Goal: Check status: Check status

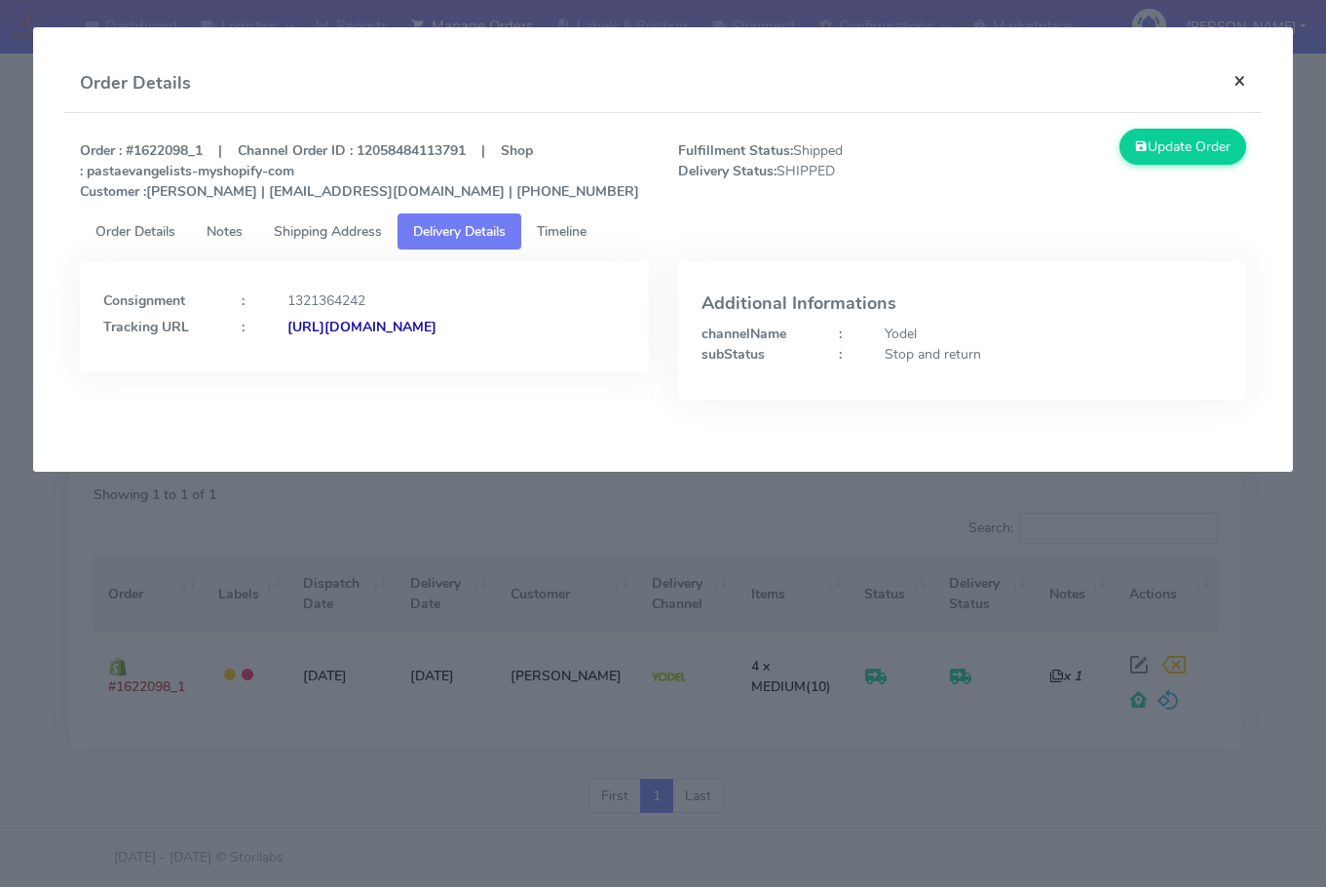
click at [1237, 86] on button "×" at bounding box center [1240, 81] width 44 height 52
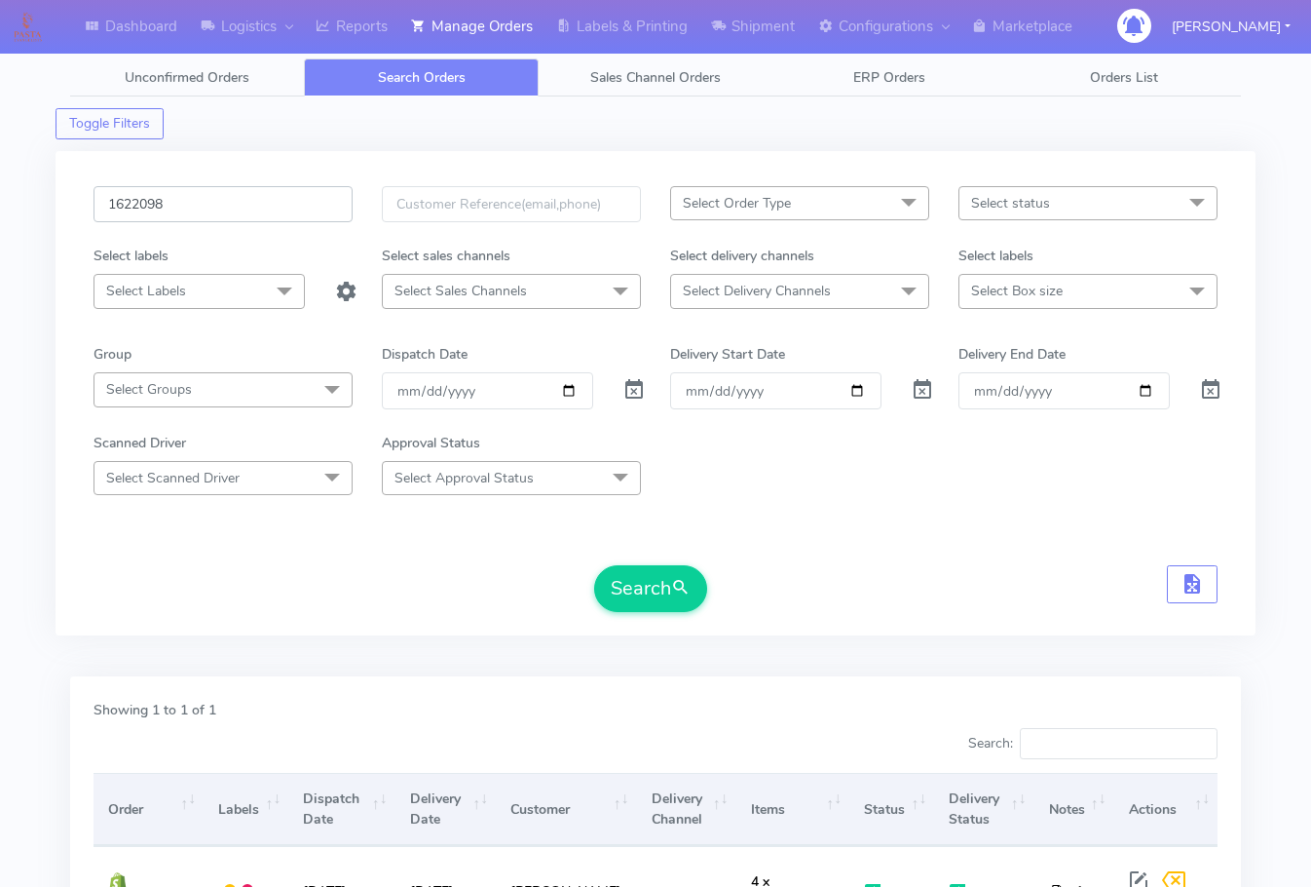
click at [239, 202] on input "1622098" at bounding box center [223, 204] width 259 height 36
paste input "5470A"
type input "1625470A"
click at [643, 596] on button "Search" at bounding box center [650, 588] width 113 height 47
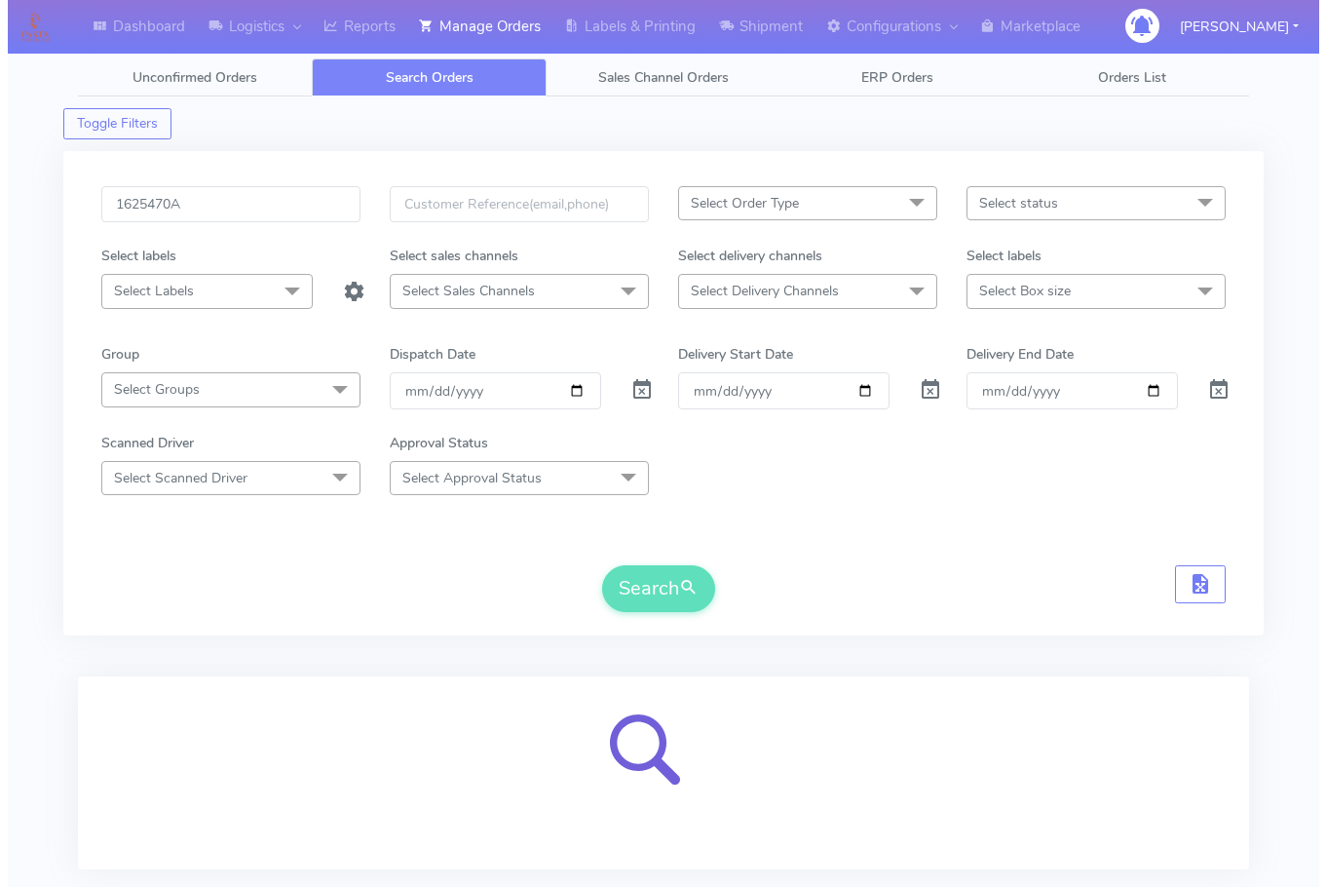
scroll to position [121, 0]
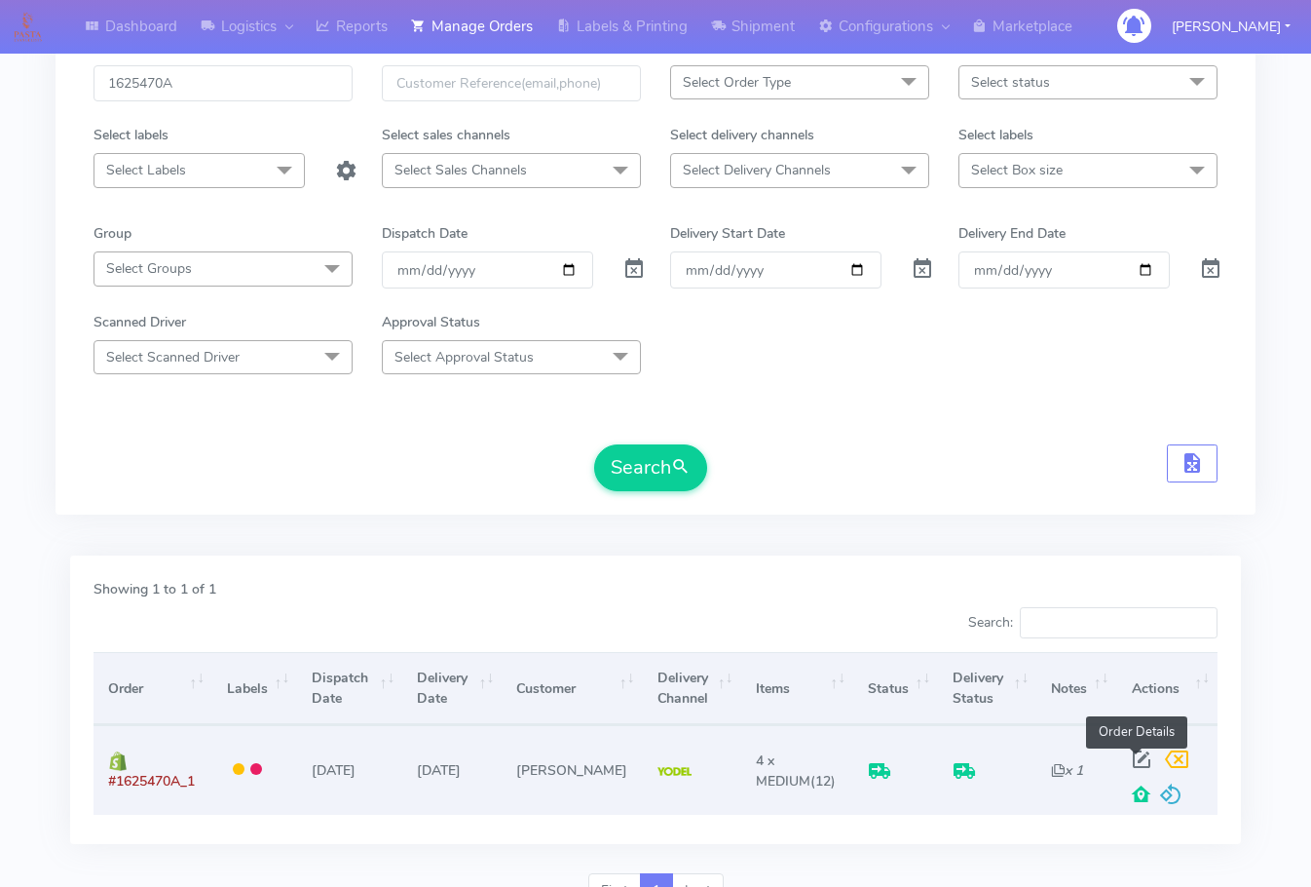
click at [1131, 754] on span at bounding box center [1141, 763] width 35 height 19
select select "5"
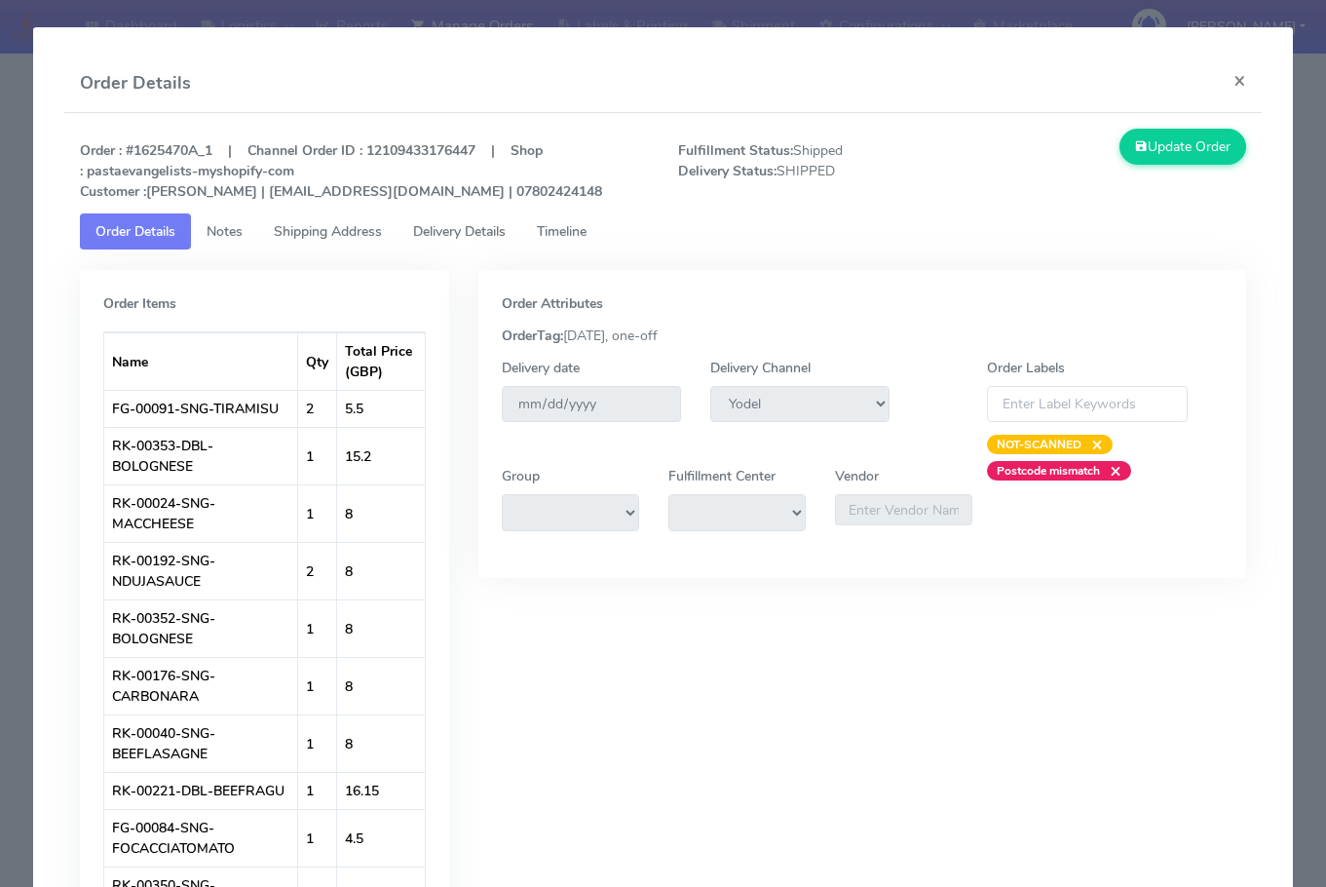
click at [303, 222] on span "Shipping Address" at bounding box center [328, 231] width 108 height 19
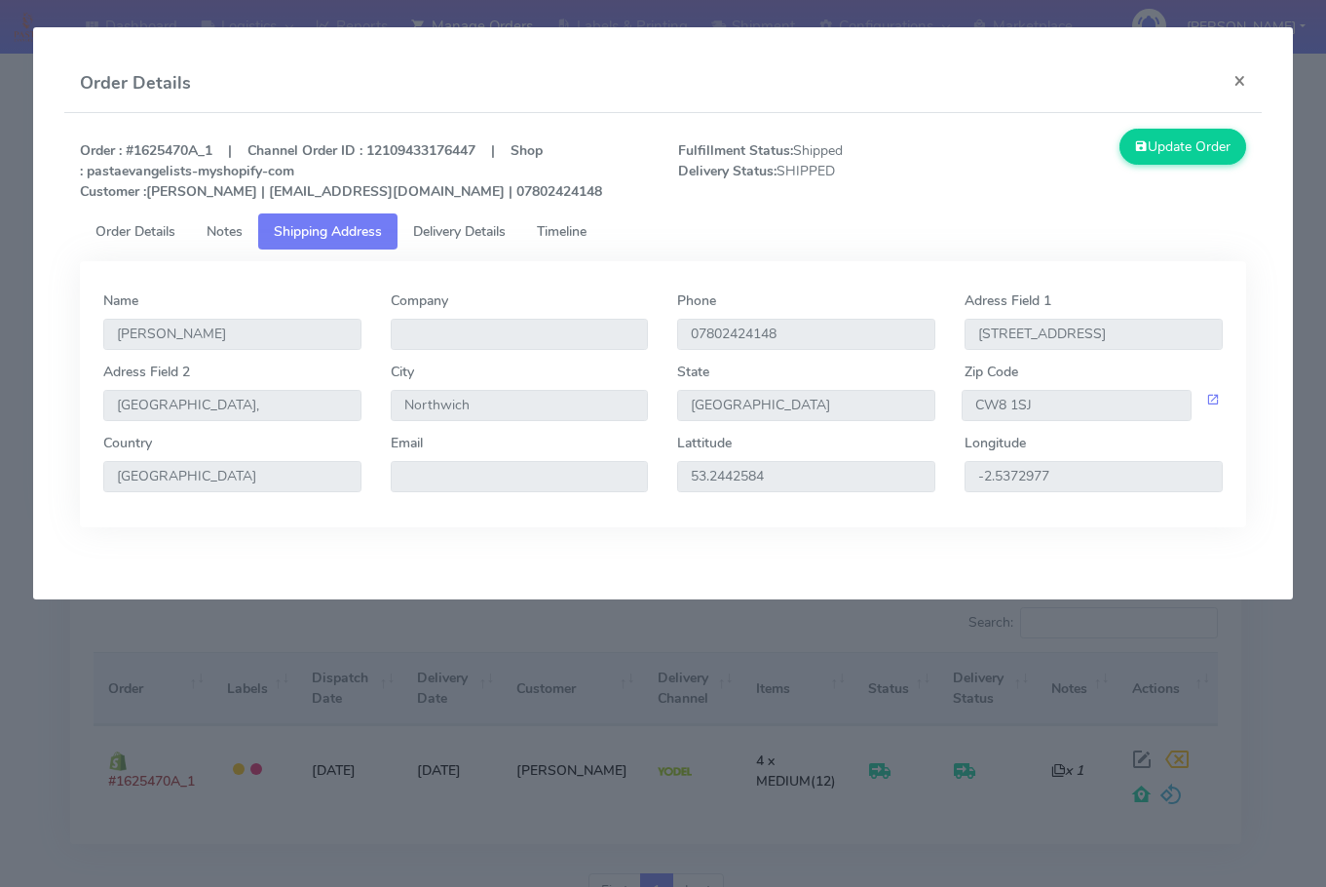
click at [460, 226] on span "Delivery Details" at bounding box center [459, 231] width 93 height 19
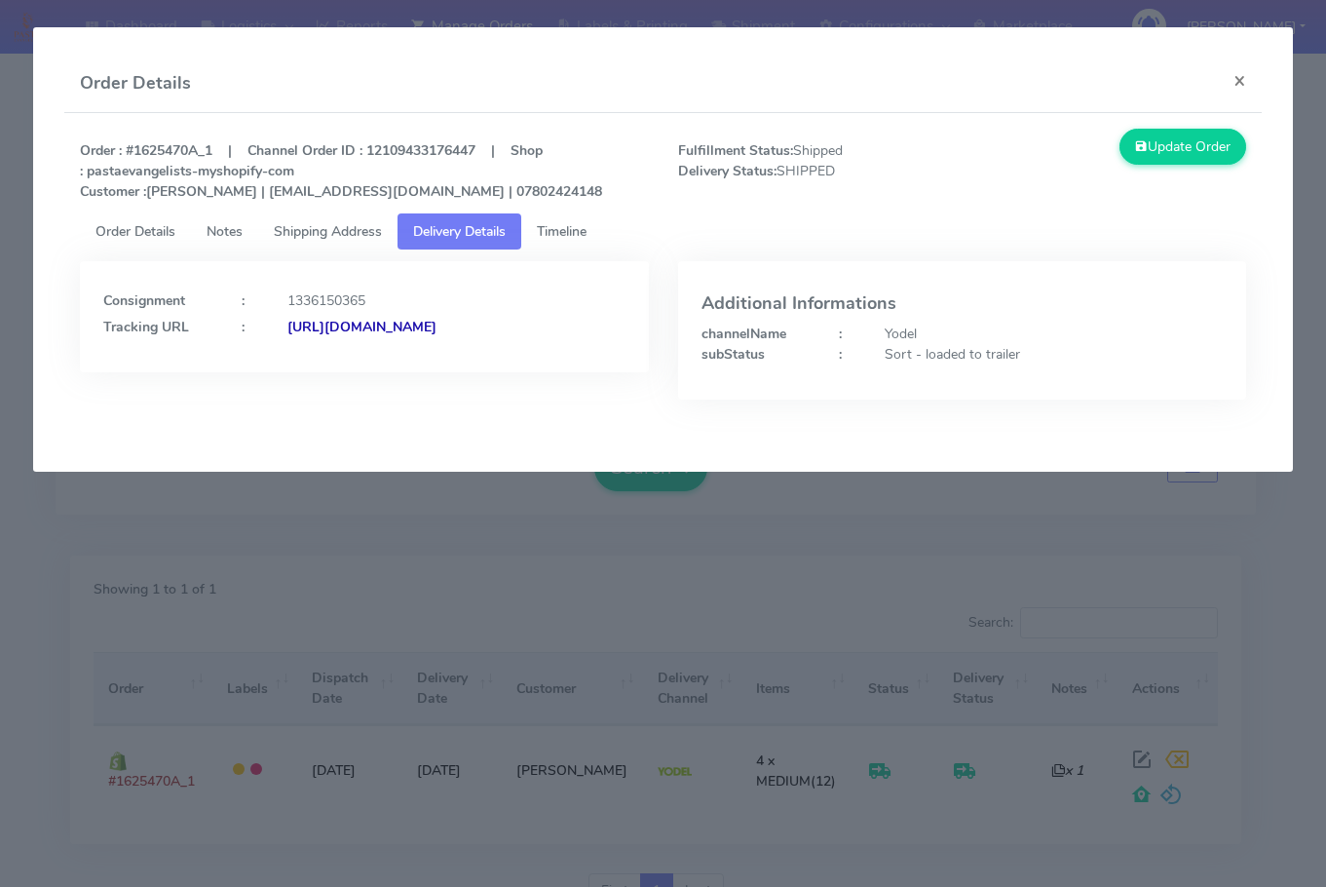
click at [309, 336] on strong "[URL][DOMAIN_NAME]" at bounding box center [361, 327] width 149 height 19
click at [331, 246] on link "Shipping Address" at bounding box center [327, 231] width 139 height 36
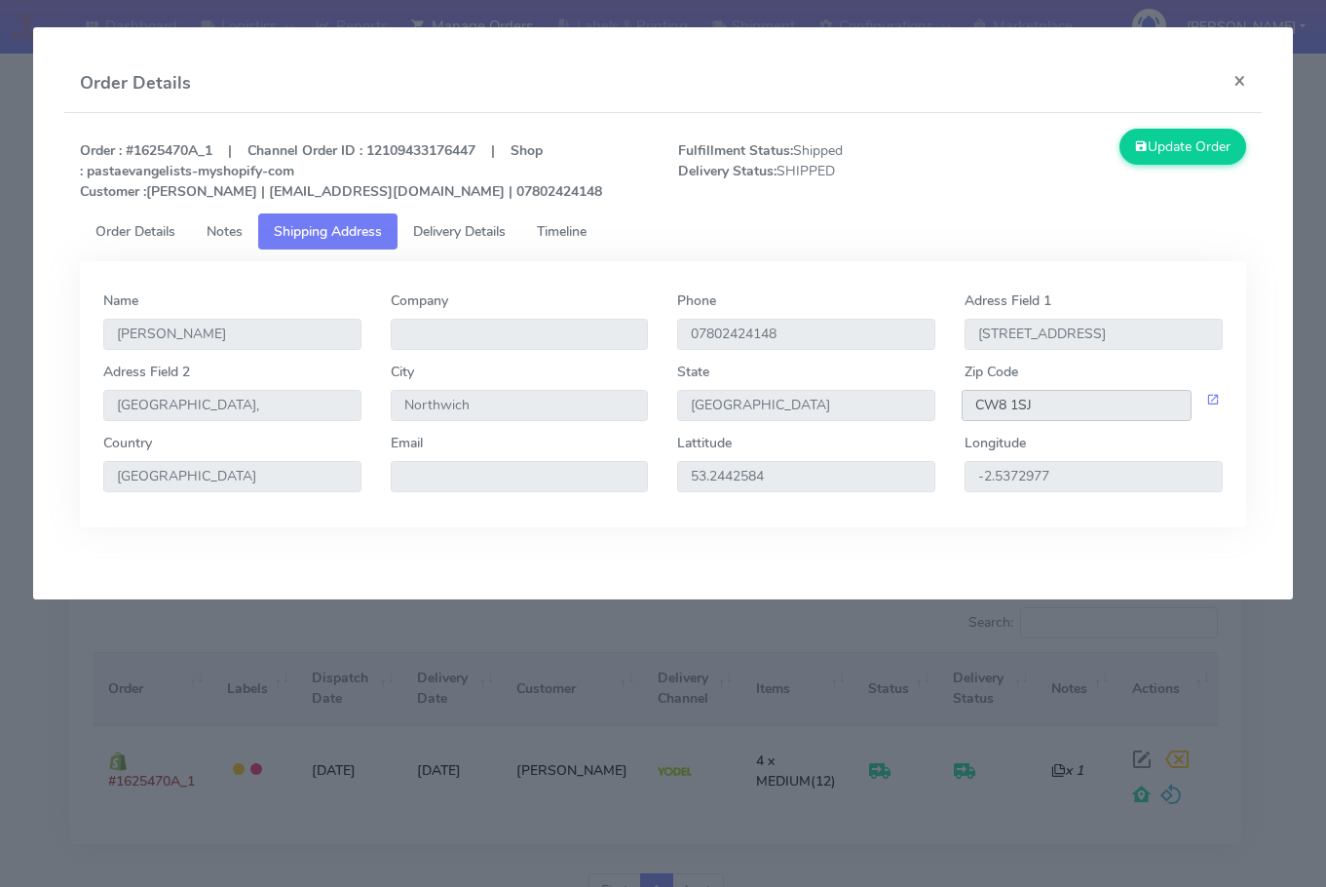
click at [1052, 408] on input "CW8 1SJ" at bounding box center [1076, 405] width 229 height 31
drag, startPoint x: 201, startPoint y: 151, endPoint x: 136, endPoint y: 151, distance: 64.3
click at [136, 151] on strong "Order : #1625470A_1 | Channel Order ID : 12109433176447 | Shop : pastaevangelis…" at bounding box center [341, 170] width 522 height 59
copy strong "1625470A"
